Goal: Book appointment/travel/reservation

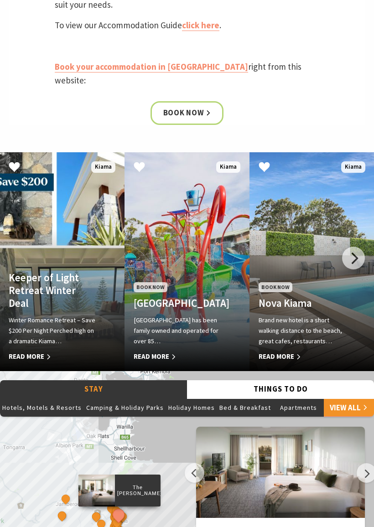
scroll to position [525, 0]
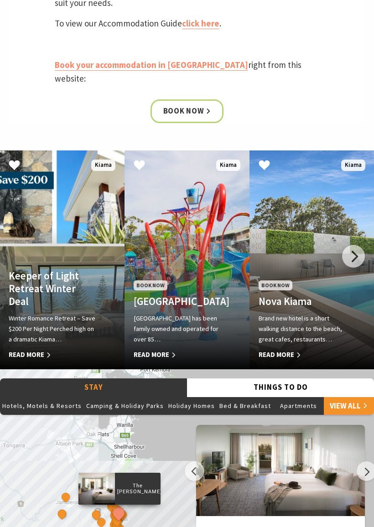
click at [292, 349] on span "Read More" at bounding box center [302, 354] width 88 height 11
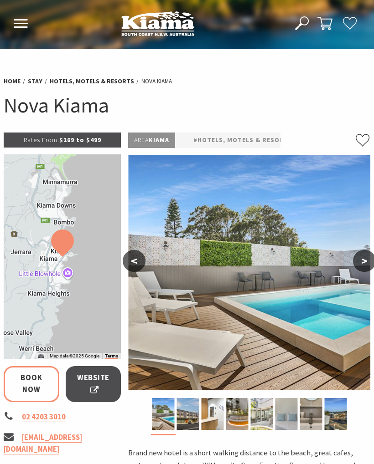
select select "3"
select select "2"
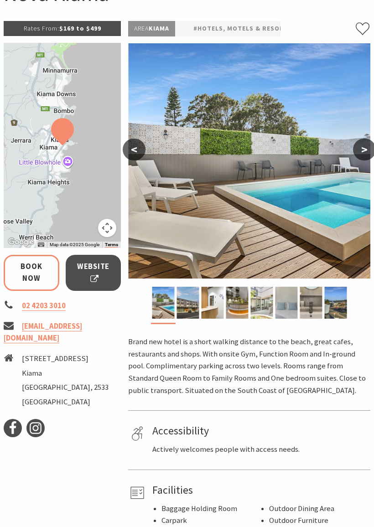
scroll to position [141, 0]
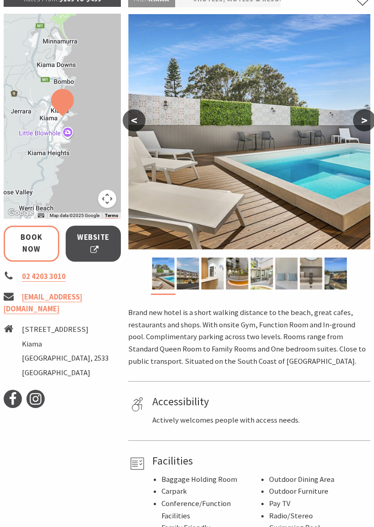
click at [97, 243] on span "Website" at bounding box center [93, 243] width 33 height 24
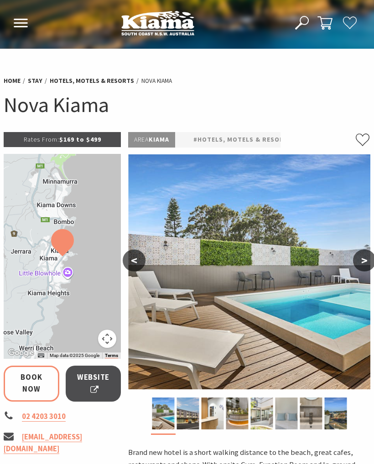
scroll to position [0, 0]
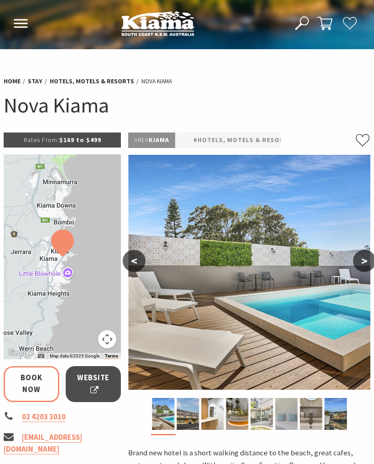
click at [21, 24] on use at bounding box center [21, 23] width 14 height 9
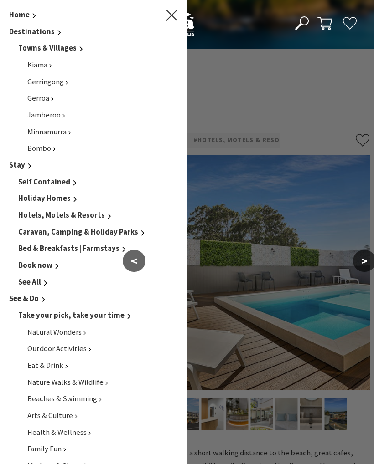
click at [100, 228] on span "Caravan, Camping & Holiday Parks" at bounding box center [78, 232] width 120 height 10
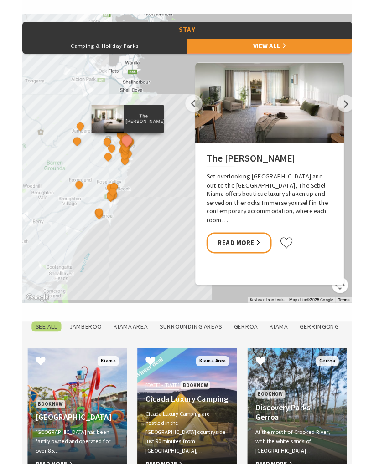
scroll to position [505, 0]
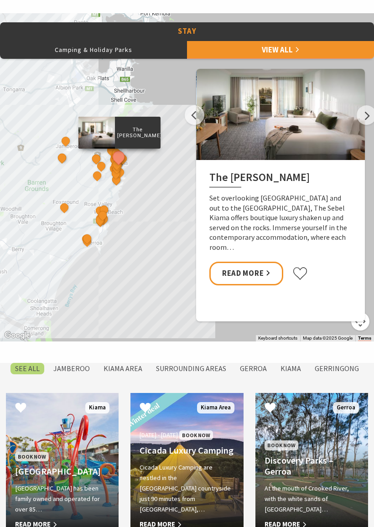
click at [263, 262] on link "Read More" at bounding box center [246, 274] width 74 height 24
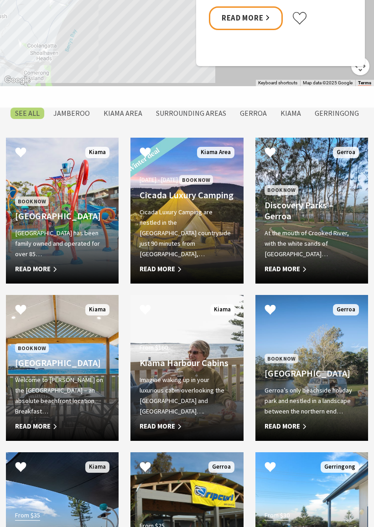
scroll to position [760, 0]
click at [77, 223] on div "Book Now BIG4 Easts Beach Holiday Park BIG4 Easts Beach Holiday Park has been f…" at bounding box center [62, 235] width 113 height 80
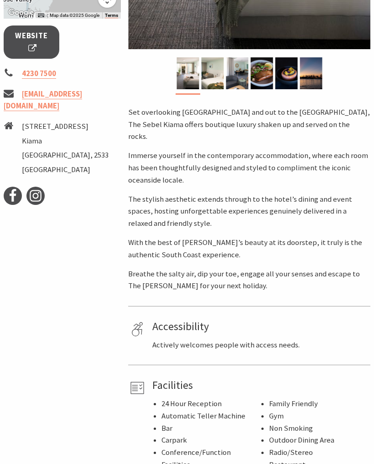
scroll to position [331, 0]
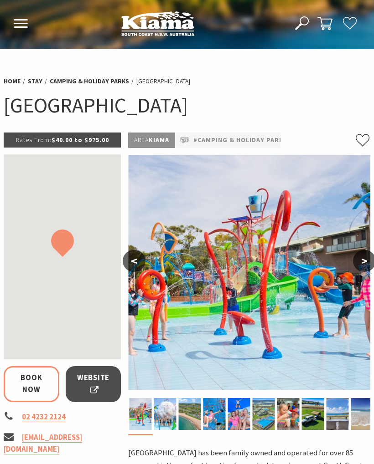
select select "3"
select select "2"
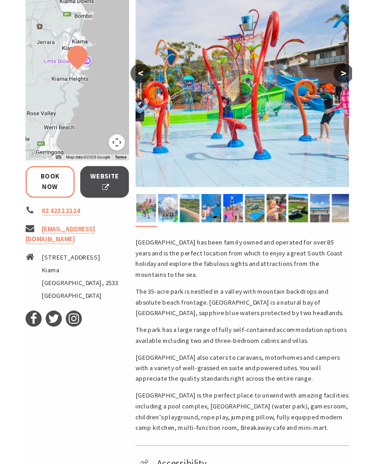
scroll to position [184, 0]
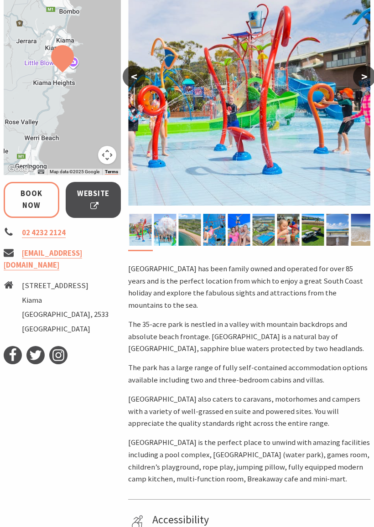
click at [98, 194] on span "Website" at bounding box center [93, 200] width 33 height 24
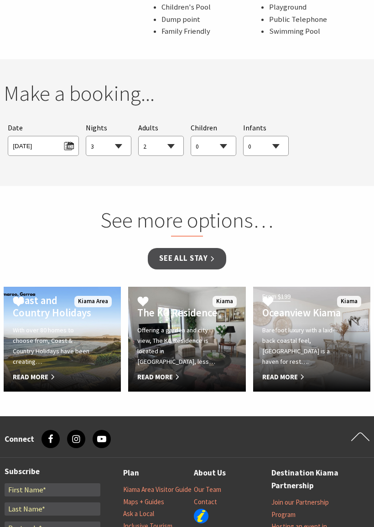
scroll to position [826, 0]
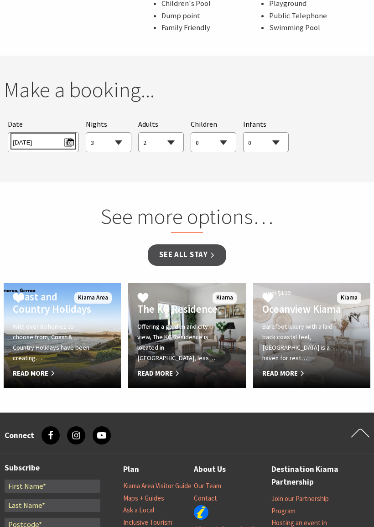
click at [71, 135] on span "[DATE]" at bounding box center [43, 141] width 61 height 12
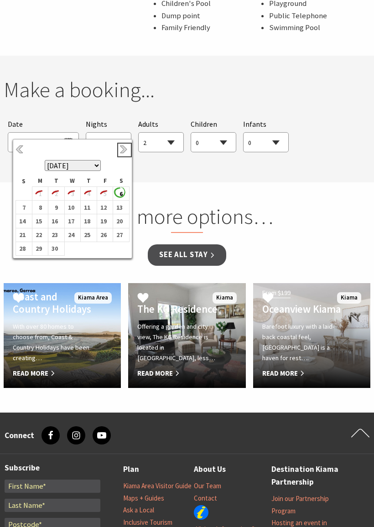
click at [123, 148] on link "Next" at bounding box center [124, 150] width 10 height 10
click at [128, 148] on link "Next" at bounding box center [124, 150] width 10 height 10
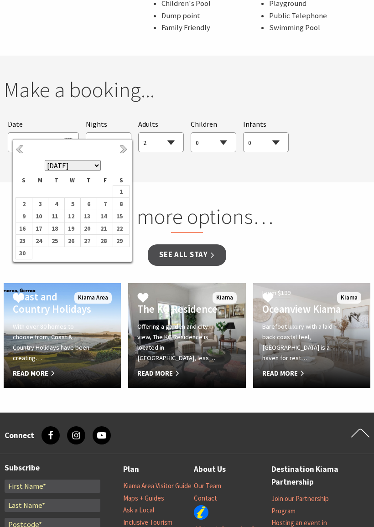
click at [129, 146] on th "[DATE] [DATE] [DATE] [DATE] [DATE] [DATE] [DATE] [DATE] [DATE] [DATE] [DATE] [D…" at bounding box center [72, 159] width 113 height 34
click at [128, 148] on link "Next" at bounding box center [124, 150] width 10 height 10
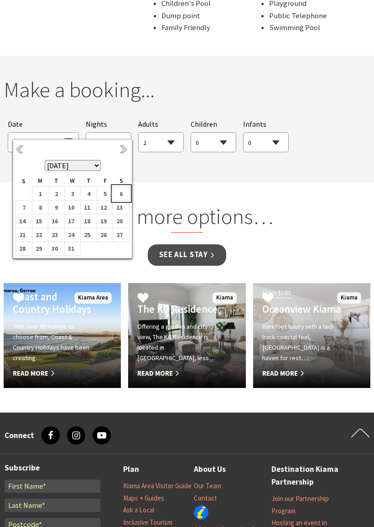
click at [124, 200] on b "6" at bounding box center [119, 194] width 12 height 12
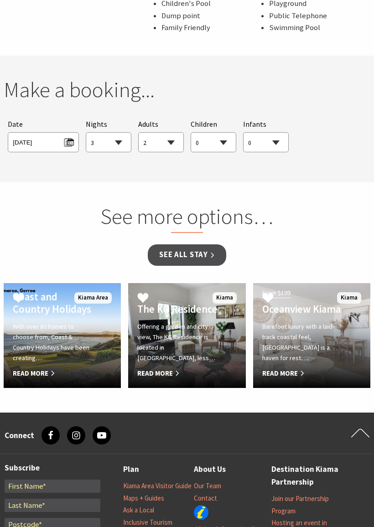
click at [176, 139] on select "0 1 2 3 4 5 6 7 8 9 10 11 12 13 14 15 16 17 18 19 20 21 22 23 24 25 26 27 28 29…" at bounding box center [161, 143] width 45 height 20
click at [122, 135] on select "1 2 3 4 5 6 7 8 9 10 11 12 13 14 15 16 17 18 19 20 21 22 23 24 25 26 27 28 29 30" at bounding box center [108, 143] width 45 height 20
select select "1"
click at [175, 134] on select "0 1 2 3 4 5 6 7 8 9 10 11 12 13 14 15 16 17 18 19 20 21 22 23 24 25 26 27 28 29…" at bounding box center [161, 143] width 45 height 20
select select "3"
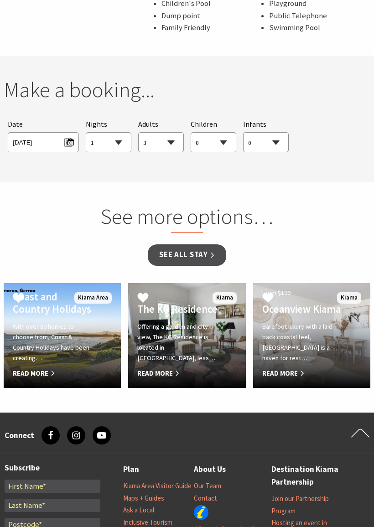
click at [227, 137] on select "0 1 2 3 4 5 6 7 8 9 10 11 12 13 14 15 16 17 18 19 20 21 22 23 24 25 26 27 28 29…" at bounding box center [213, 143] width 45 height 20
select select "1"
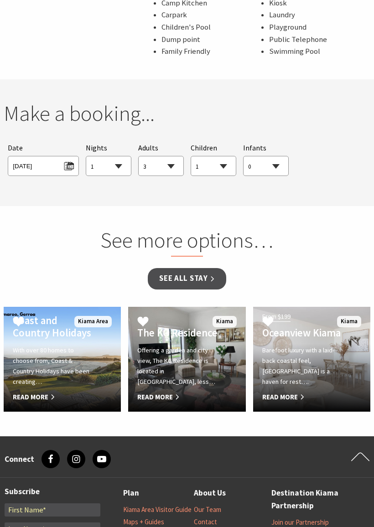
scroll to position [803, 0]
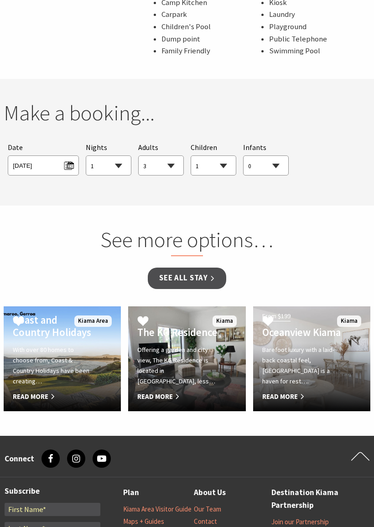
click at [197, 270] on link "See all Stay" at bounding box center [187, 278] width 78 height 21
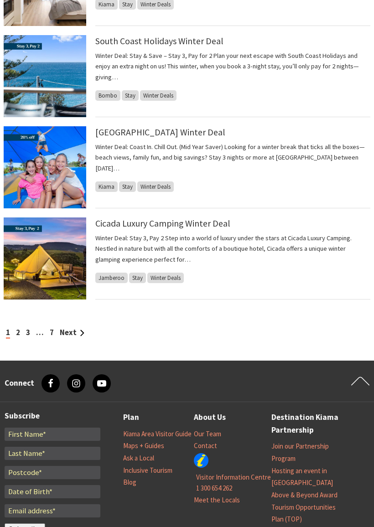
scroll to position [846, 0]
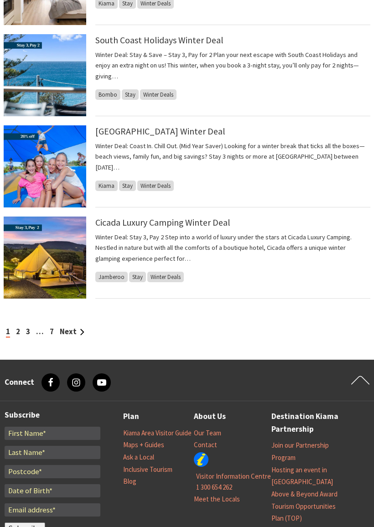
click at [77, 327] on link "Next" at bounding box center [72, 332] width 25 height 10
